Goal: Task Accomplishment & Management: Manage account settings

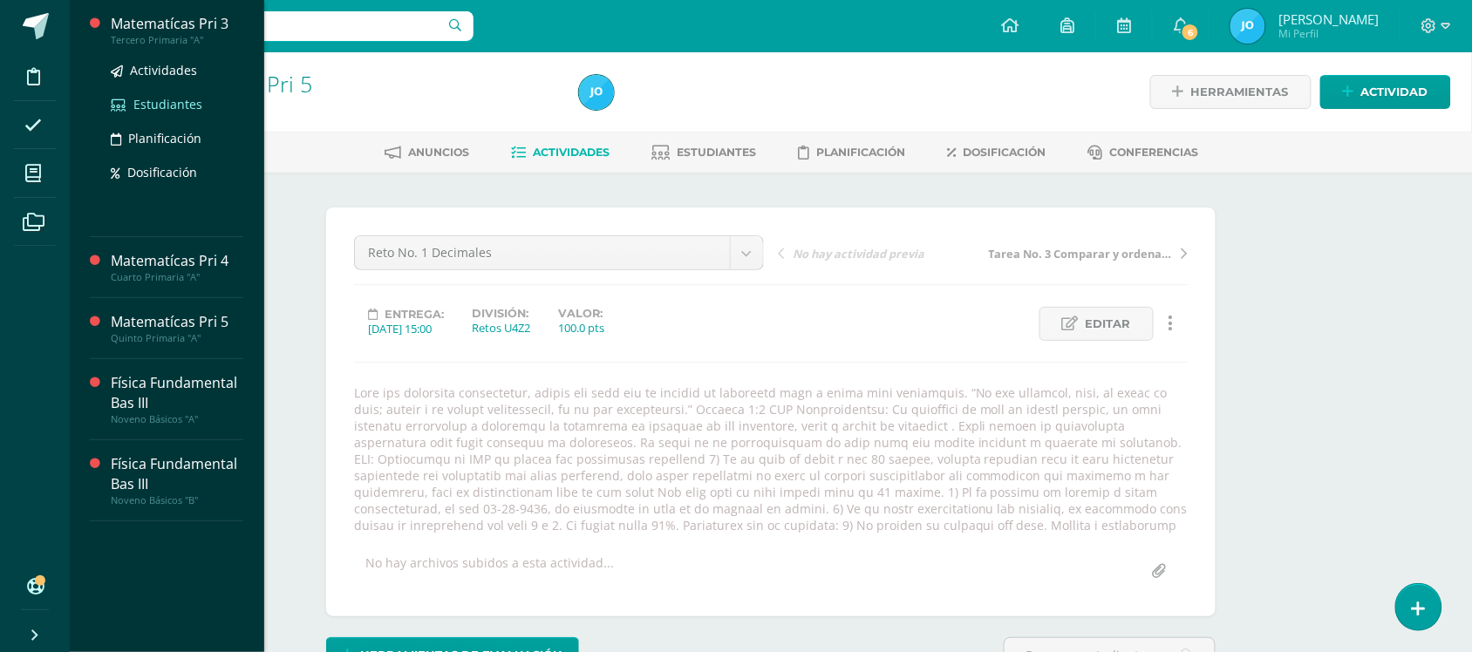
click at [183, 107] on span "Estudiantes" at bounding box center [167, 104] width 69 height 17
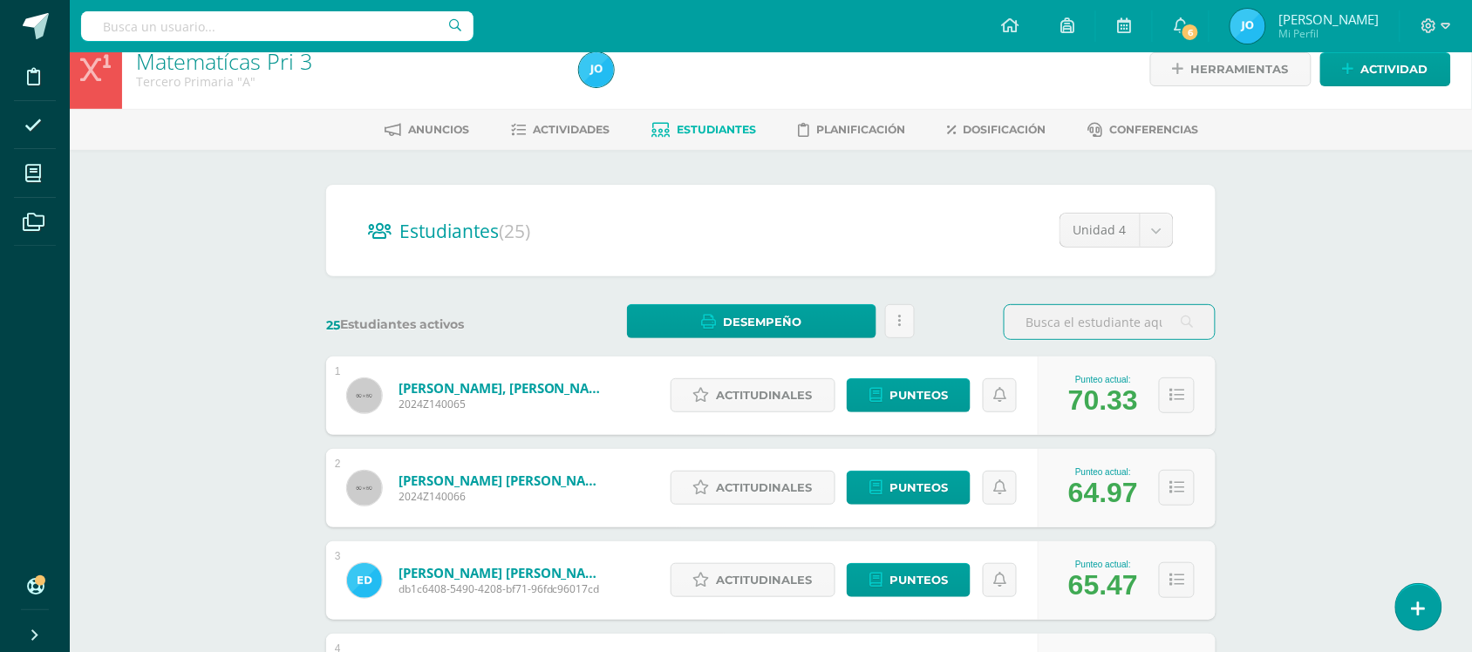
scroll to position [19, 0]
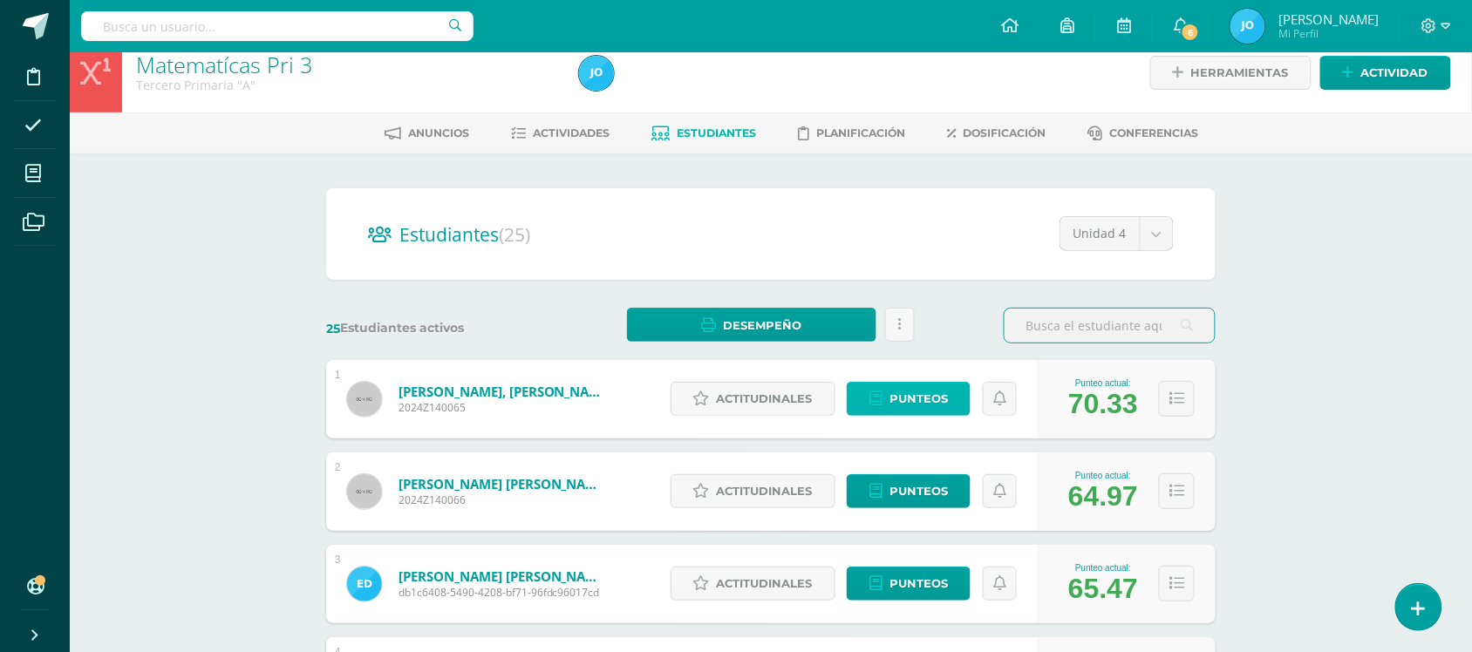
click at [920, 401] on span "Punteos" at bounding box center [919, 399] width 58 height 32
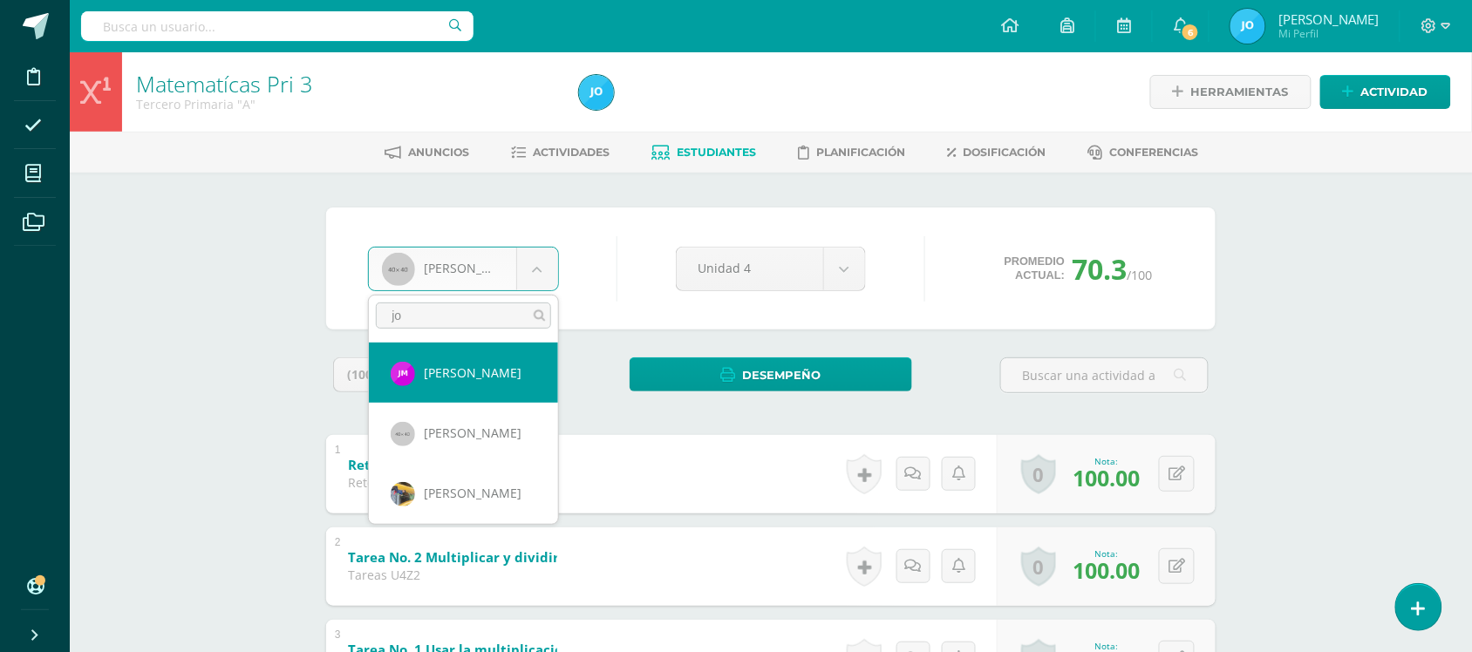
type input "jo"
select select "400"
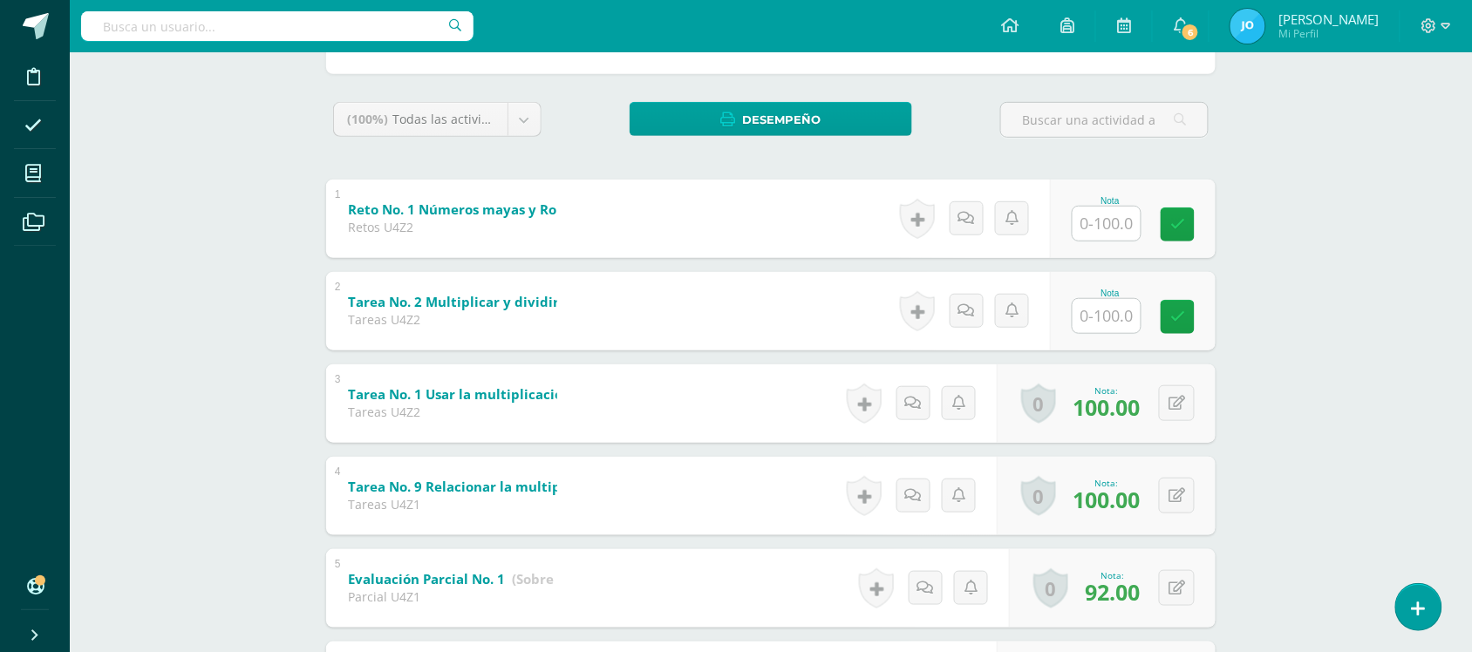
scroll to position [260, 0]
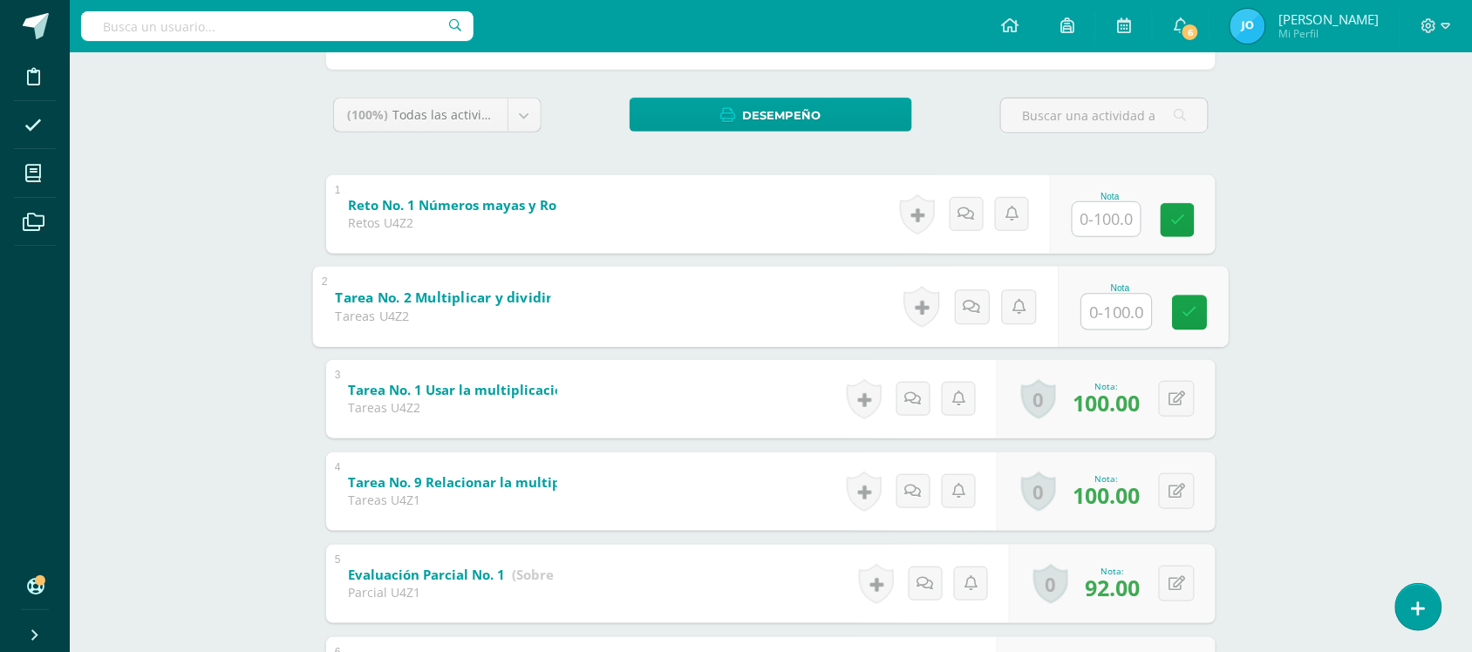
click at [1109, 312] on input "text" at bounding box center [1117, 311] width 70 height 35
type input "100"
click at [1103, 218] on input "text" at bounding box center [1107, 219] width 68 height 34
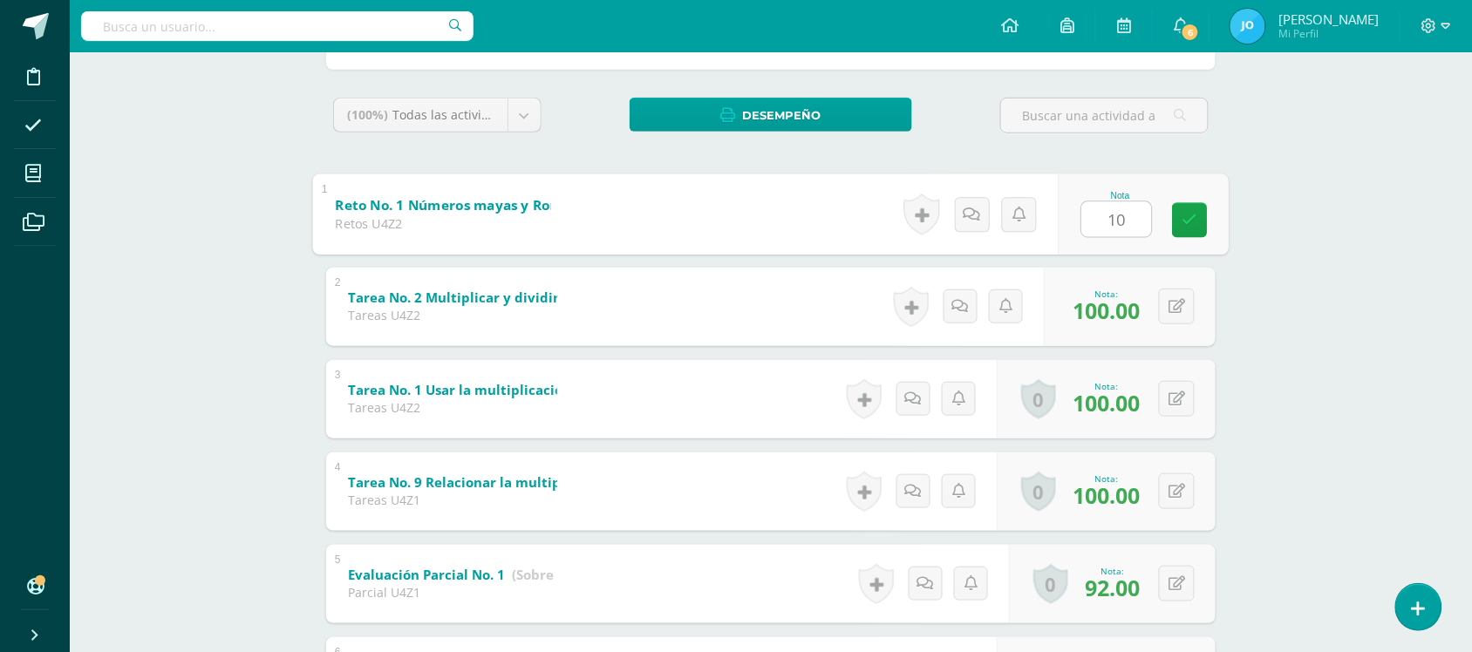
type input "100"
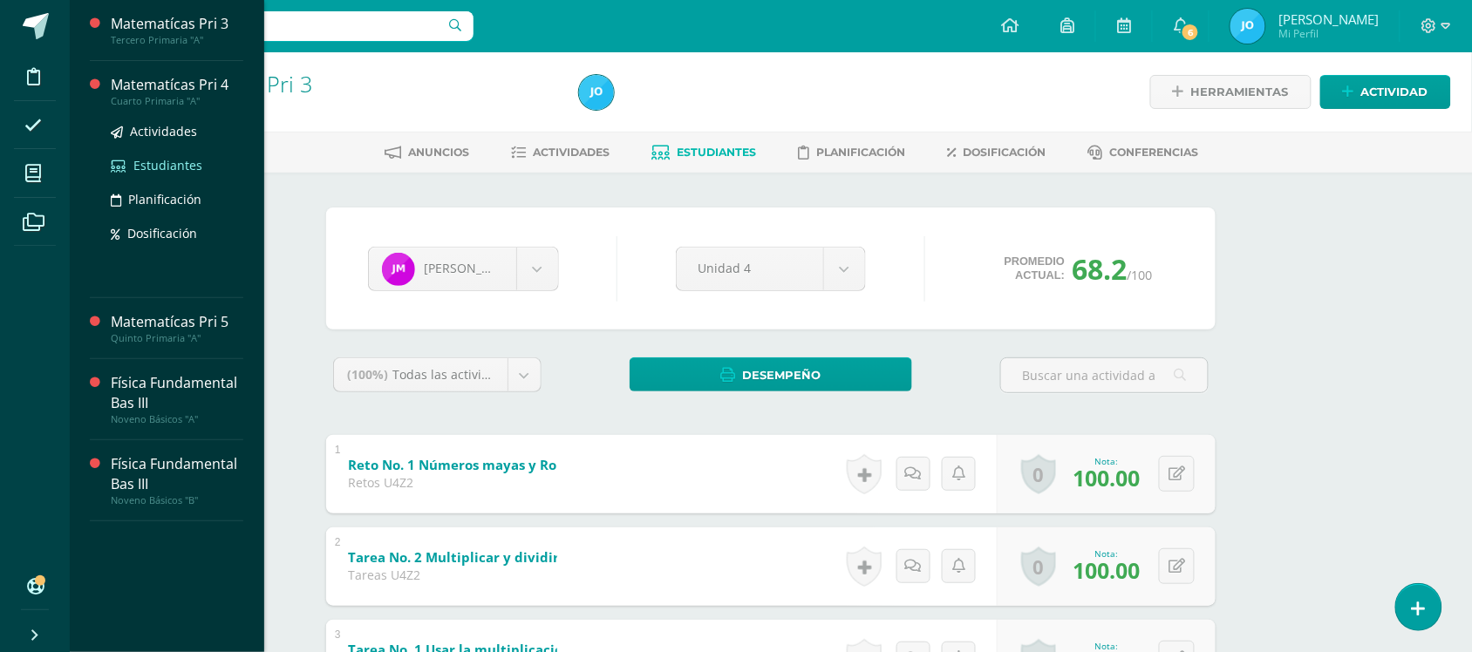
click at [185, 166] on span "Estudiantes" at bounding box center [167, 165] width 69 height 17
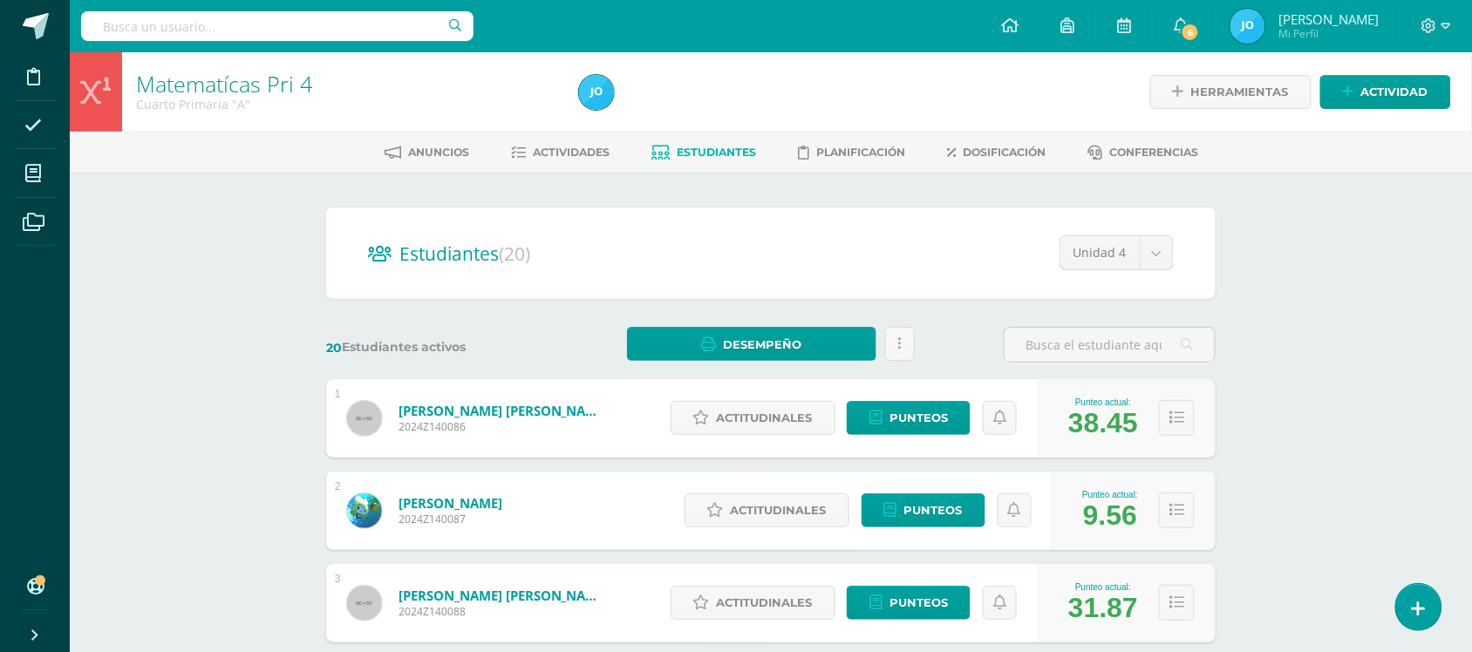
scroll to position [571, 0]
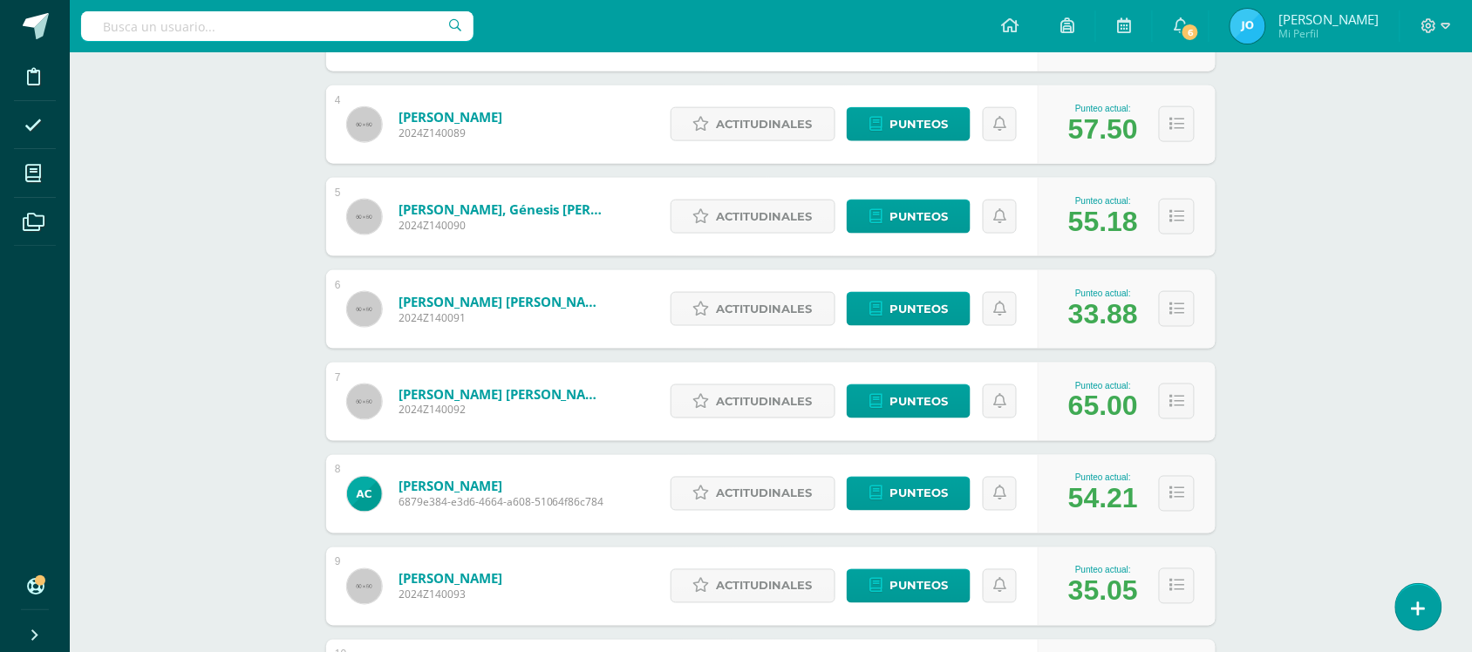
click at [918, 568] on div "Actitudinales Punteos" at bounding box center [850, 587] width 377 height 78
click at [921, 586] on span "Punteos" at bounding box center [919, 586] width 58 height 32
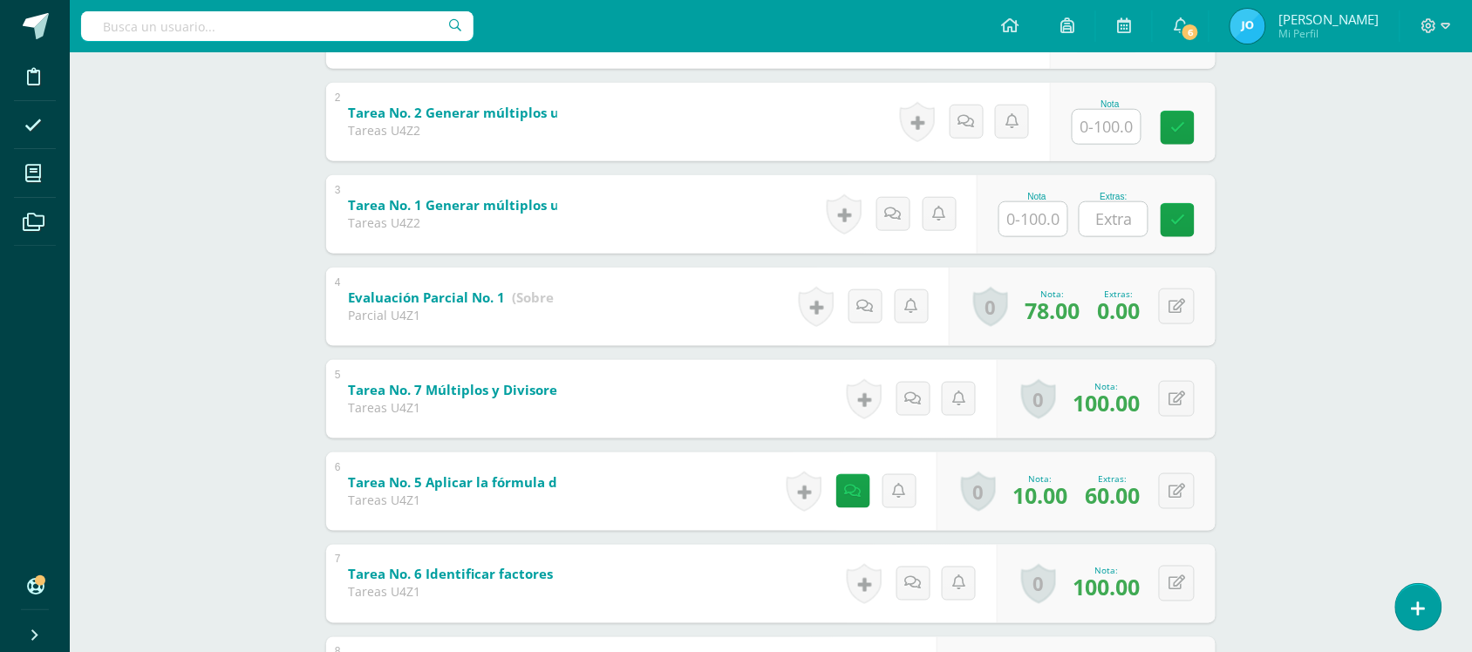
scroll to position [439, 0]
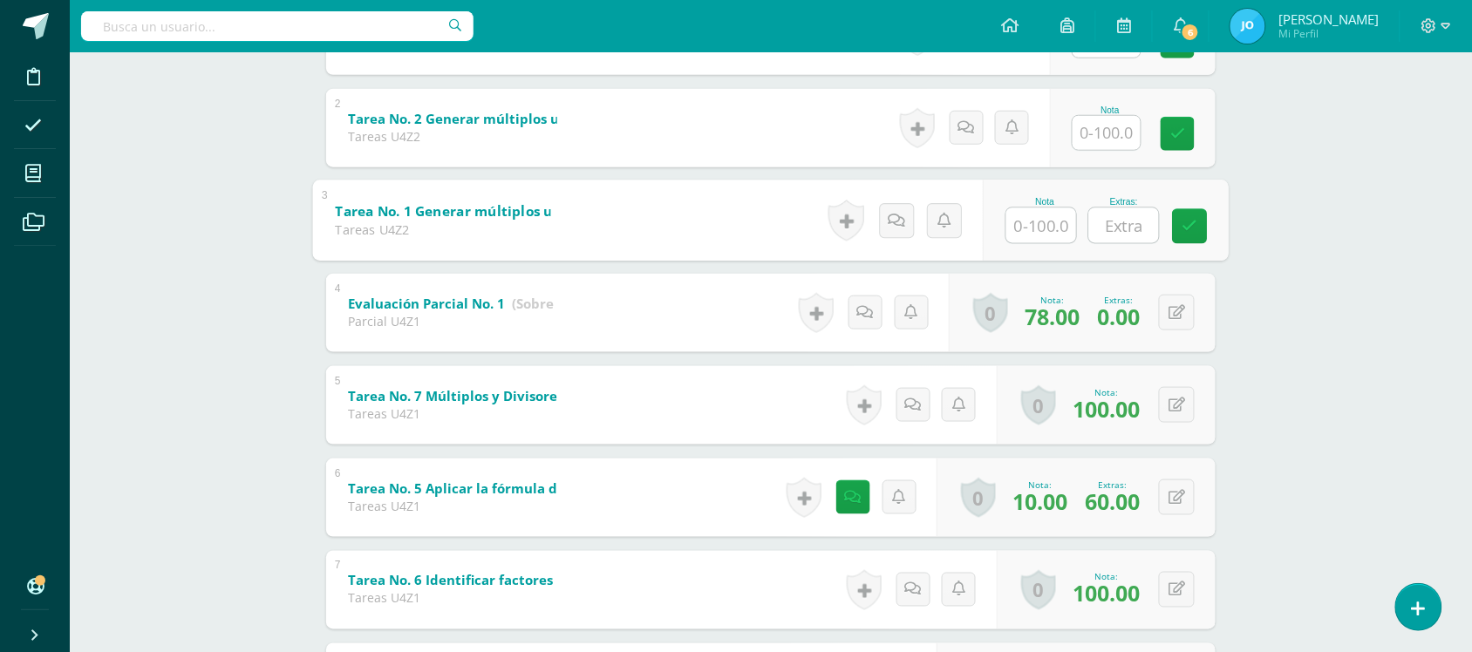
click at [1045, 238] on input "text" at bounding box center [1042, 225] width 70 height 35
type input "1"
click at [1112, 151] on div "Nota" at bounding box center [1133, 128] width 166 height 78
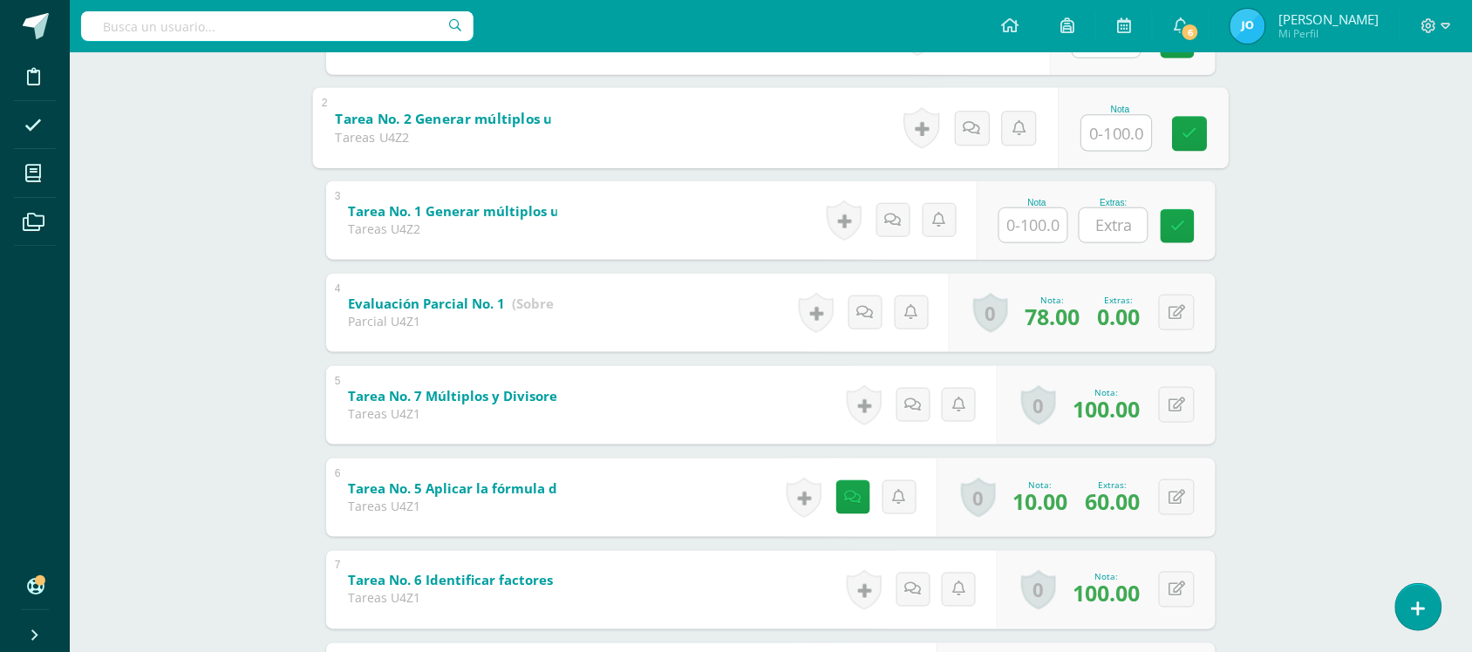
click at [1109, 145] on input "text" at bounding box center [1117, 132] width 70 height 35
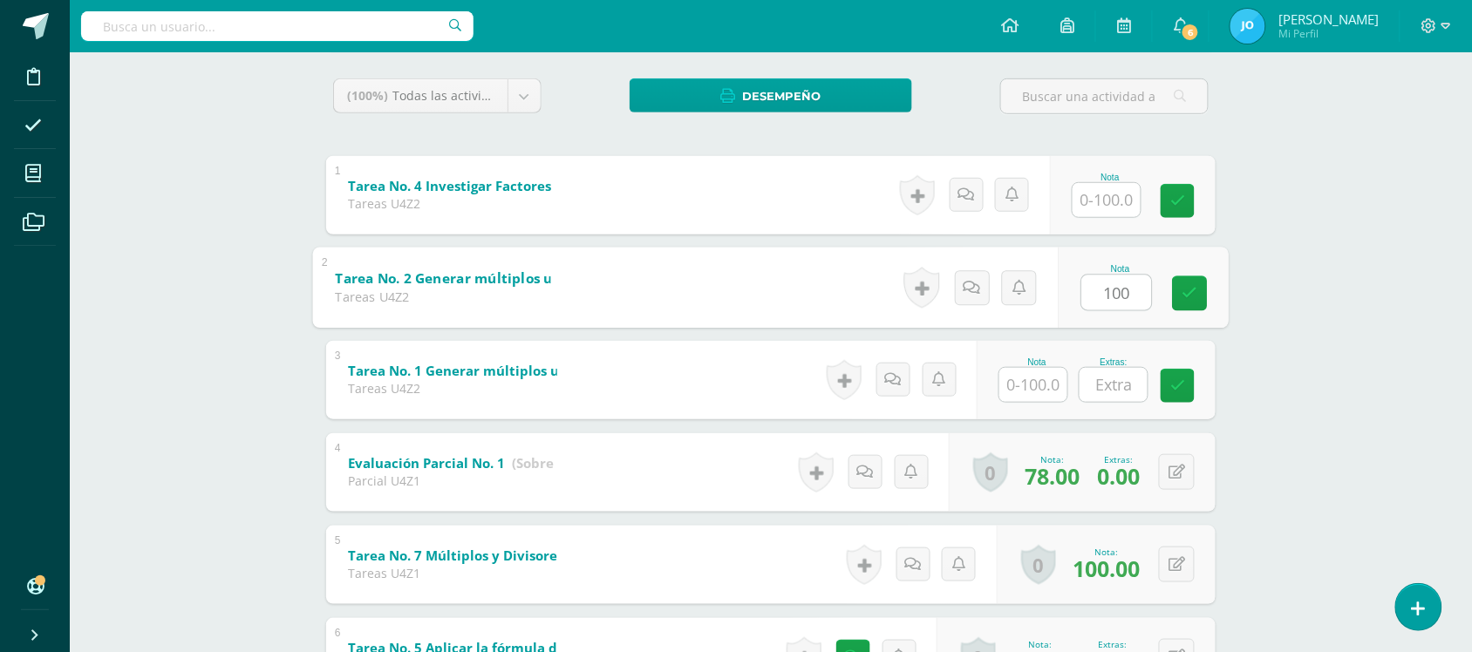
scroll to position [276, 0]
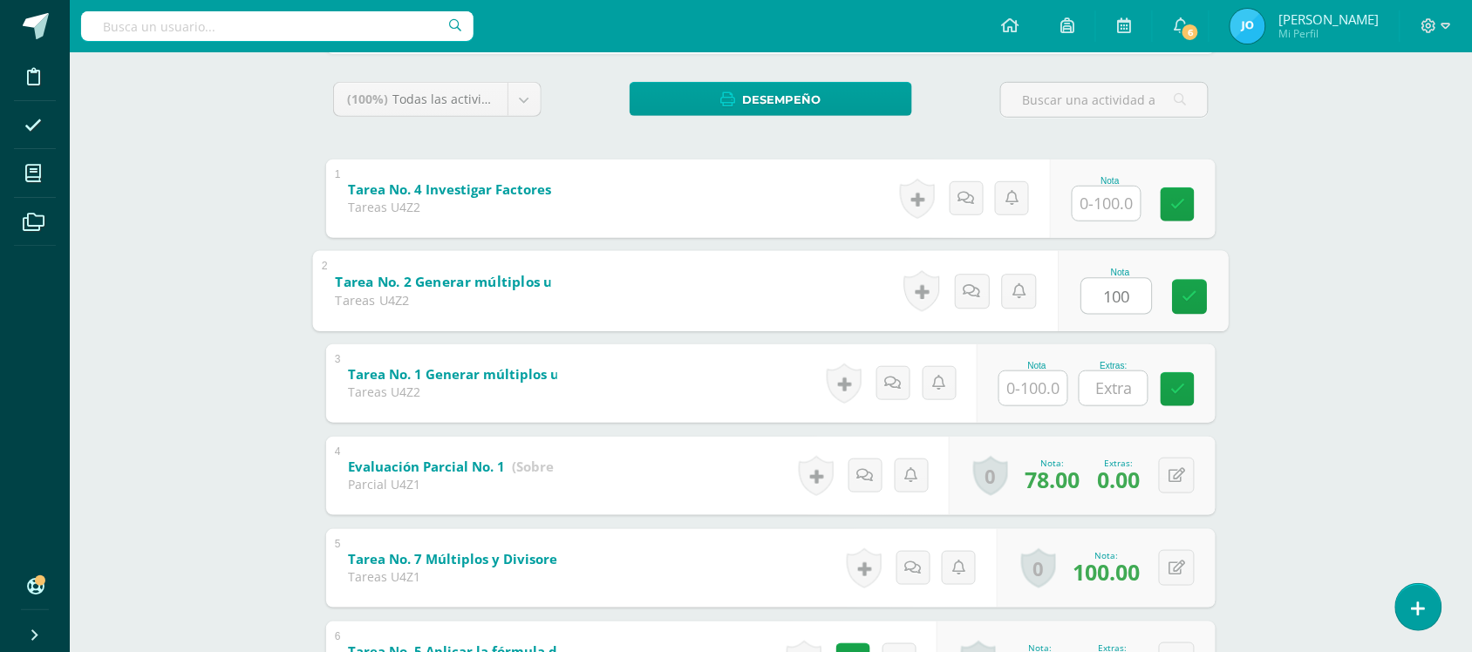
type input "100"
click at [1104, 212] on input "text" at bounding box center [1107, 204] width 68 height 34
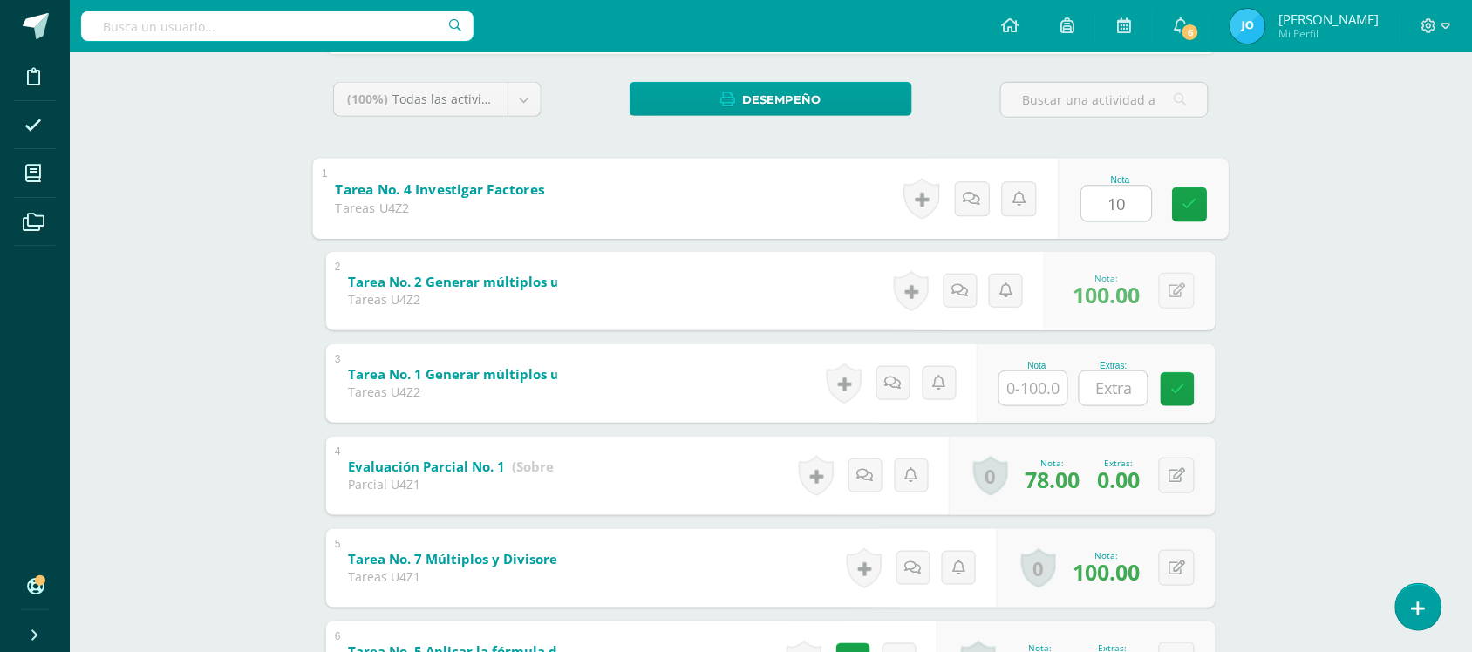
type input "100"
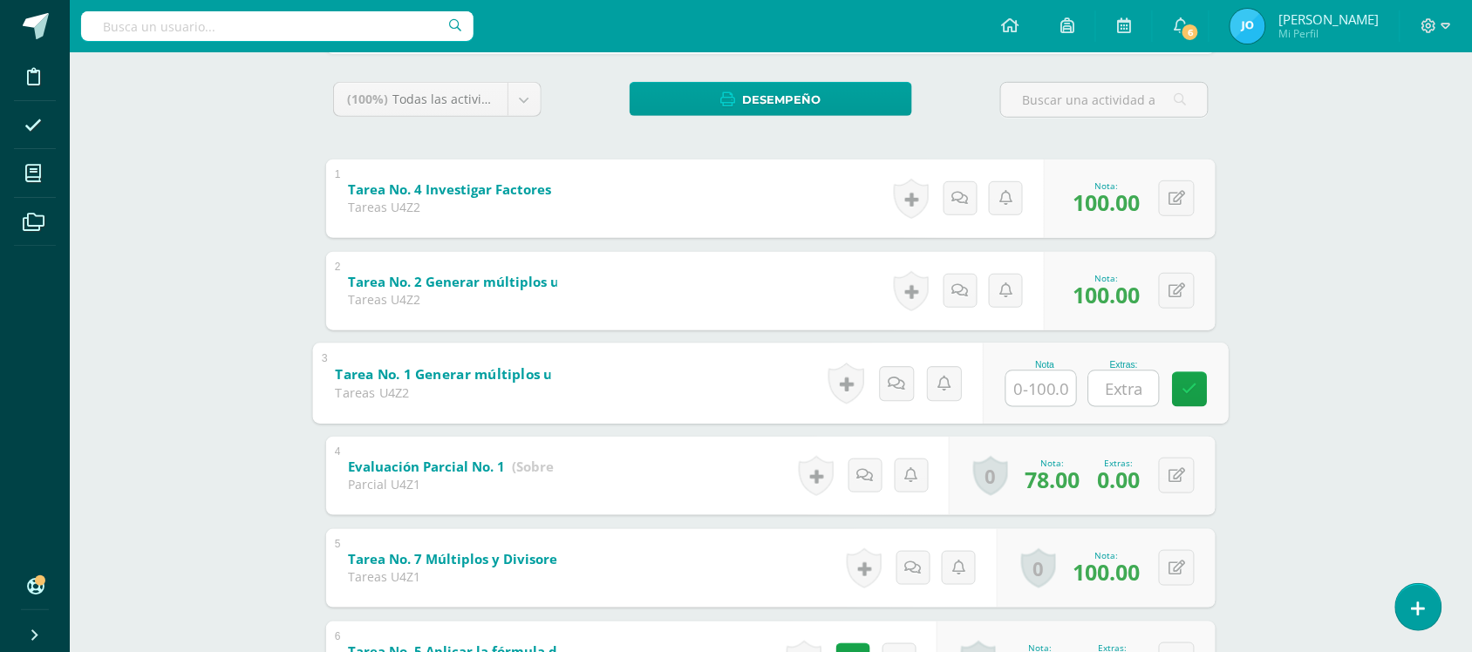
click at [1043, 381] on input "text" at bounding box center [1042, 388] width 70 height 35
type input "100"
